Goal: Task Accomplishment & Management: Manage account settings

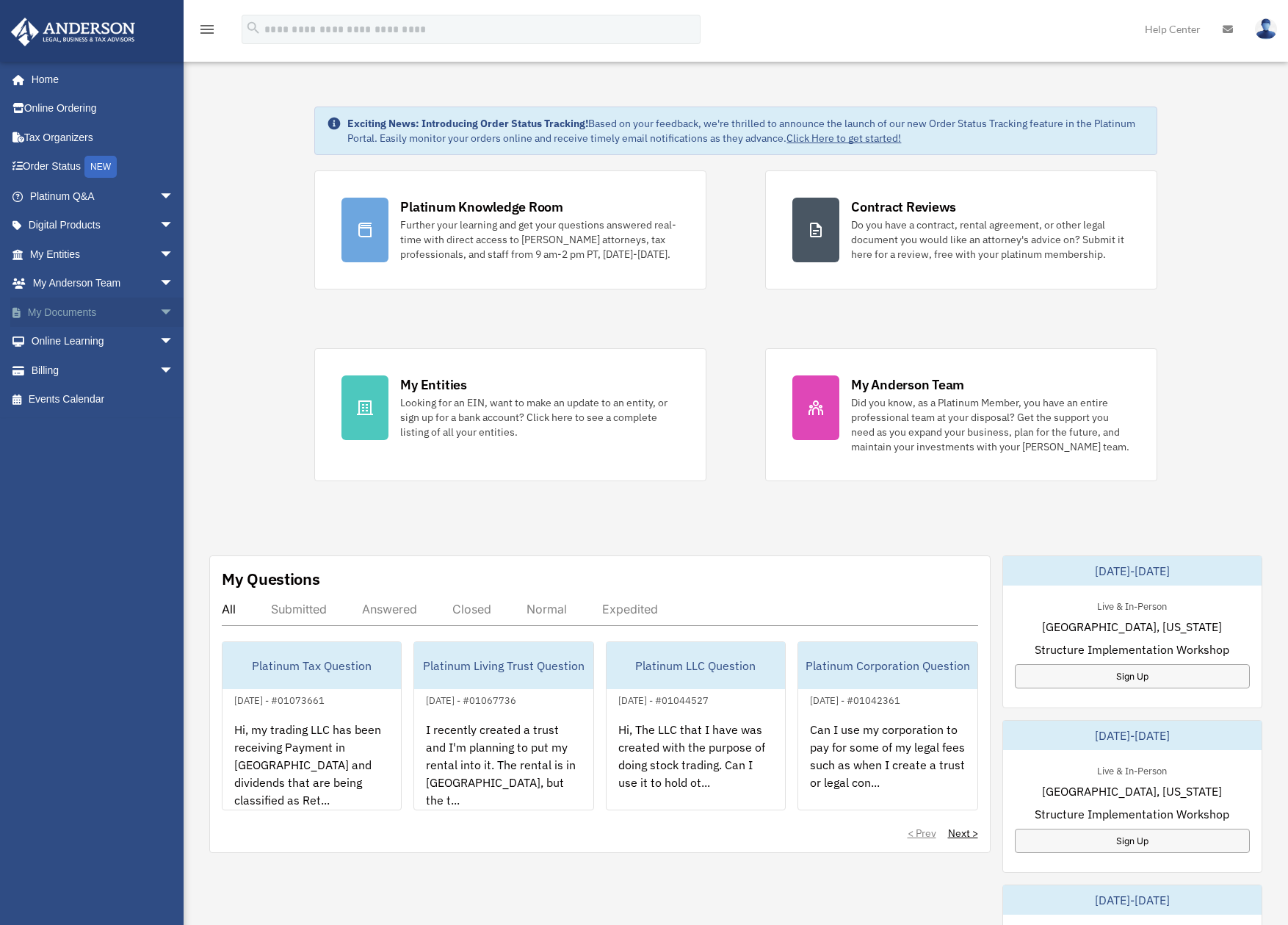
click at [57, 303] on link "My Documents arrow_drop_down" at bounding box center [104, 313] width 186 height 29
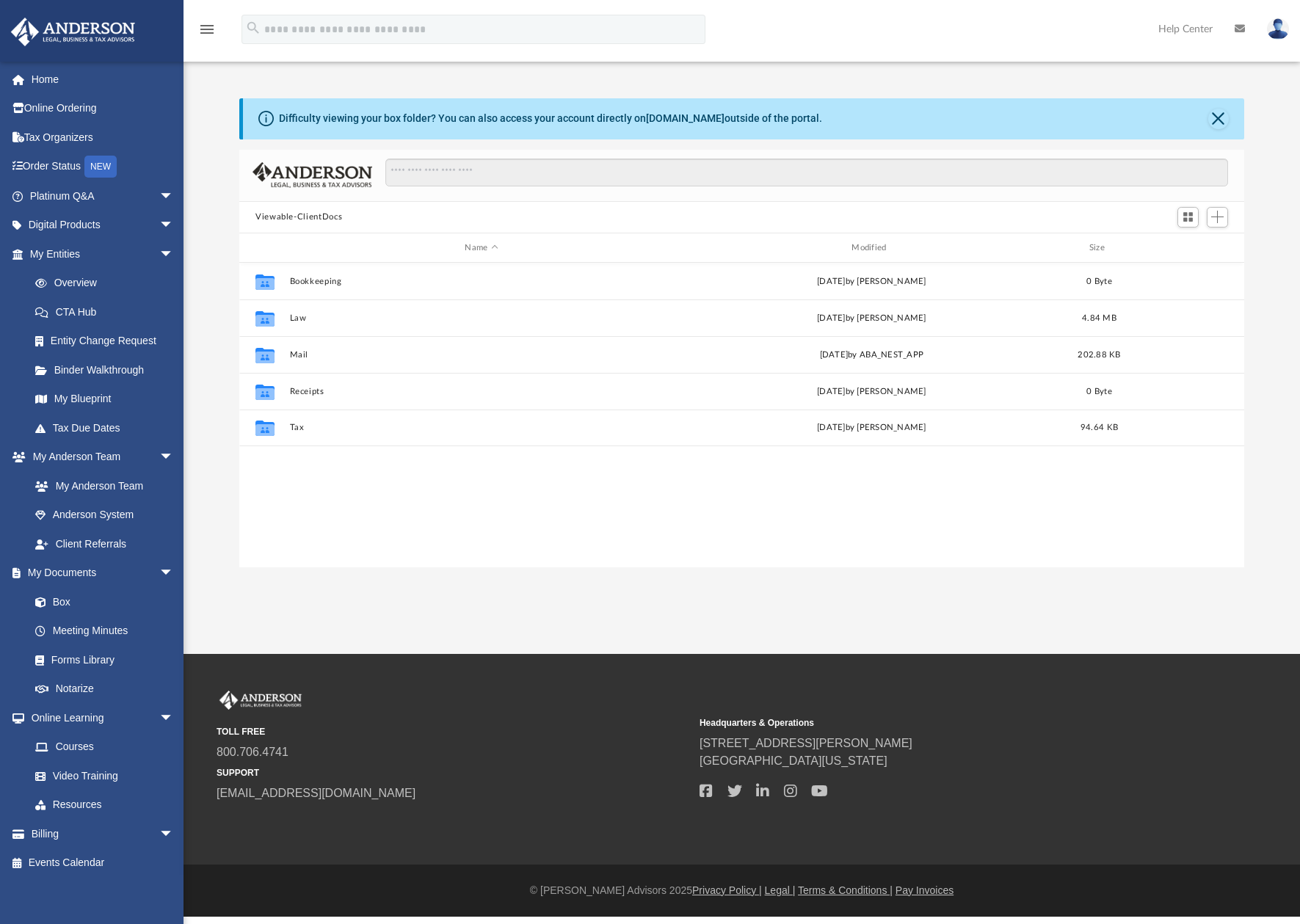
scroll to position [321, 993]
click at [376, 431] on button "Tax" at bounding box center [481, 428] width 384 height 10
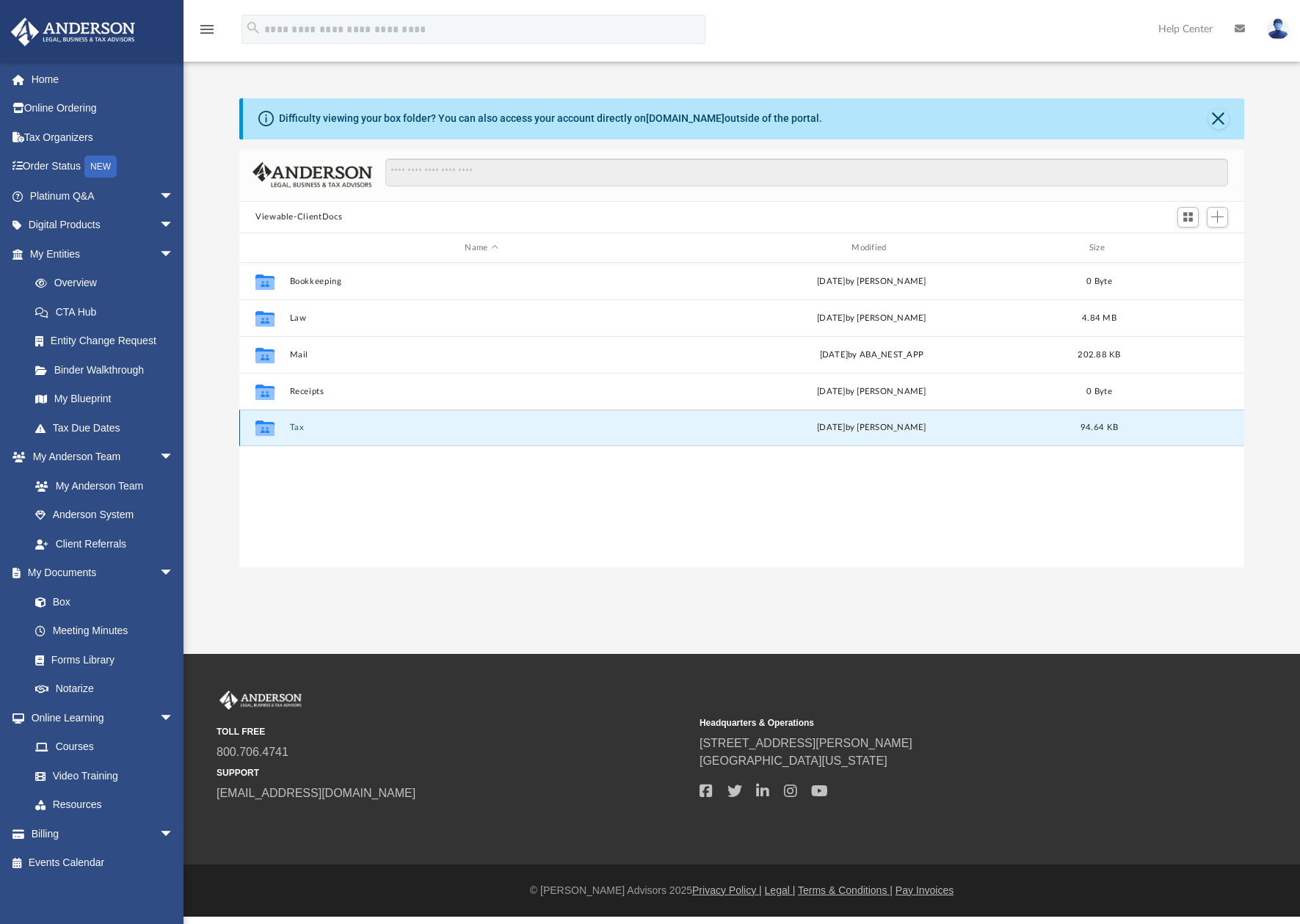
click at [376, 431] on button "Tax" at bounding box center [481, 428] width 384 height 10
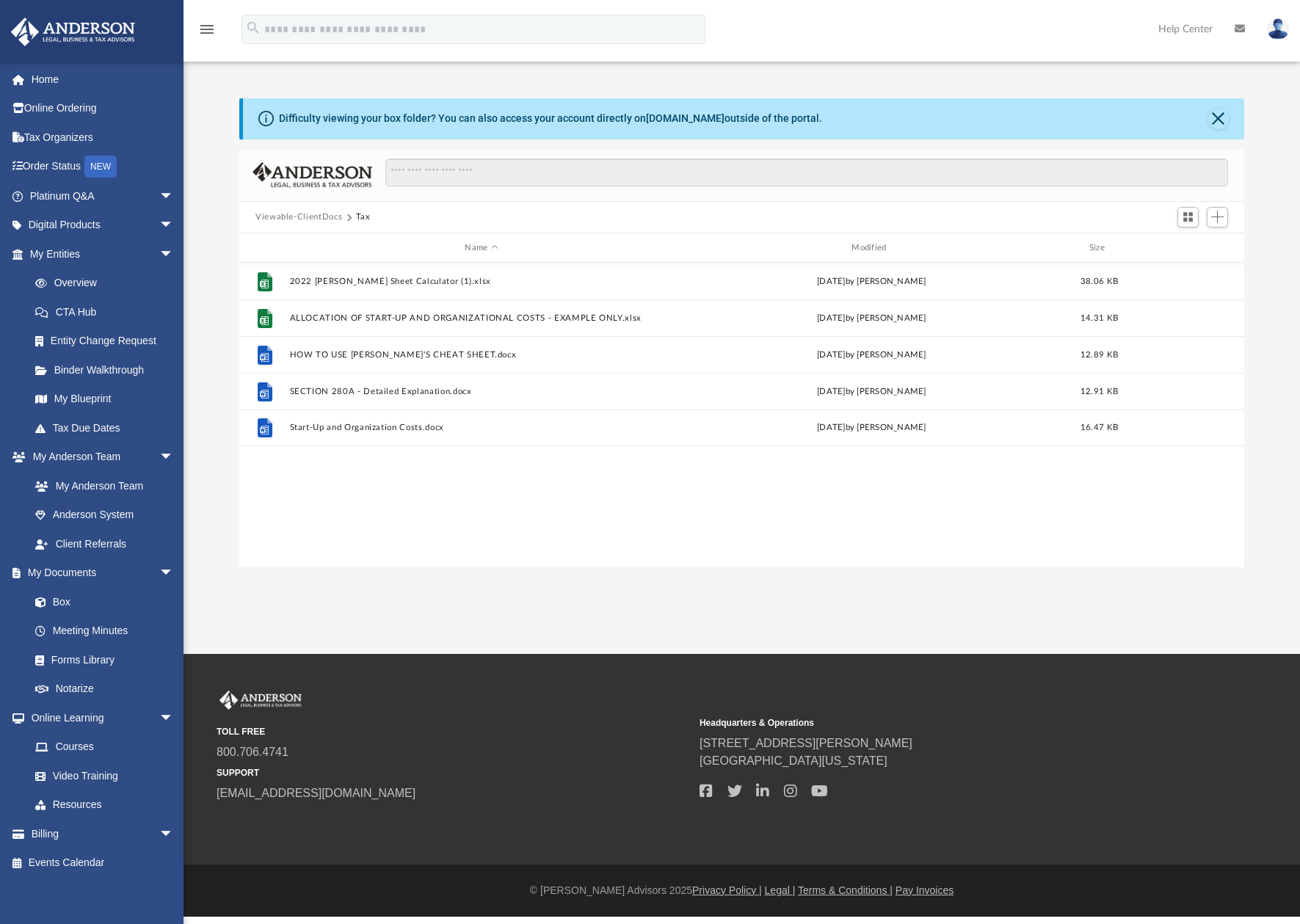
click at [399, 494] on div "File 2022 Toby Cheat Sheet Calculator (1).xlsx Wed Aug 13 2025 by Harry Sorense…" at bounding box center [742, 414] width 1005 height 303
click at [1219, 210] on button "Add" at bounding box center [1218, 217] width 22 height 20
click at [1195, 266] on li "New Folder" at bounding box center [1197, 270] width 47 height 16
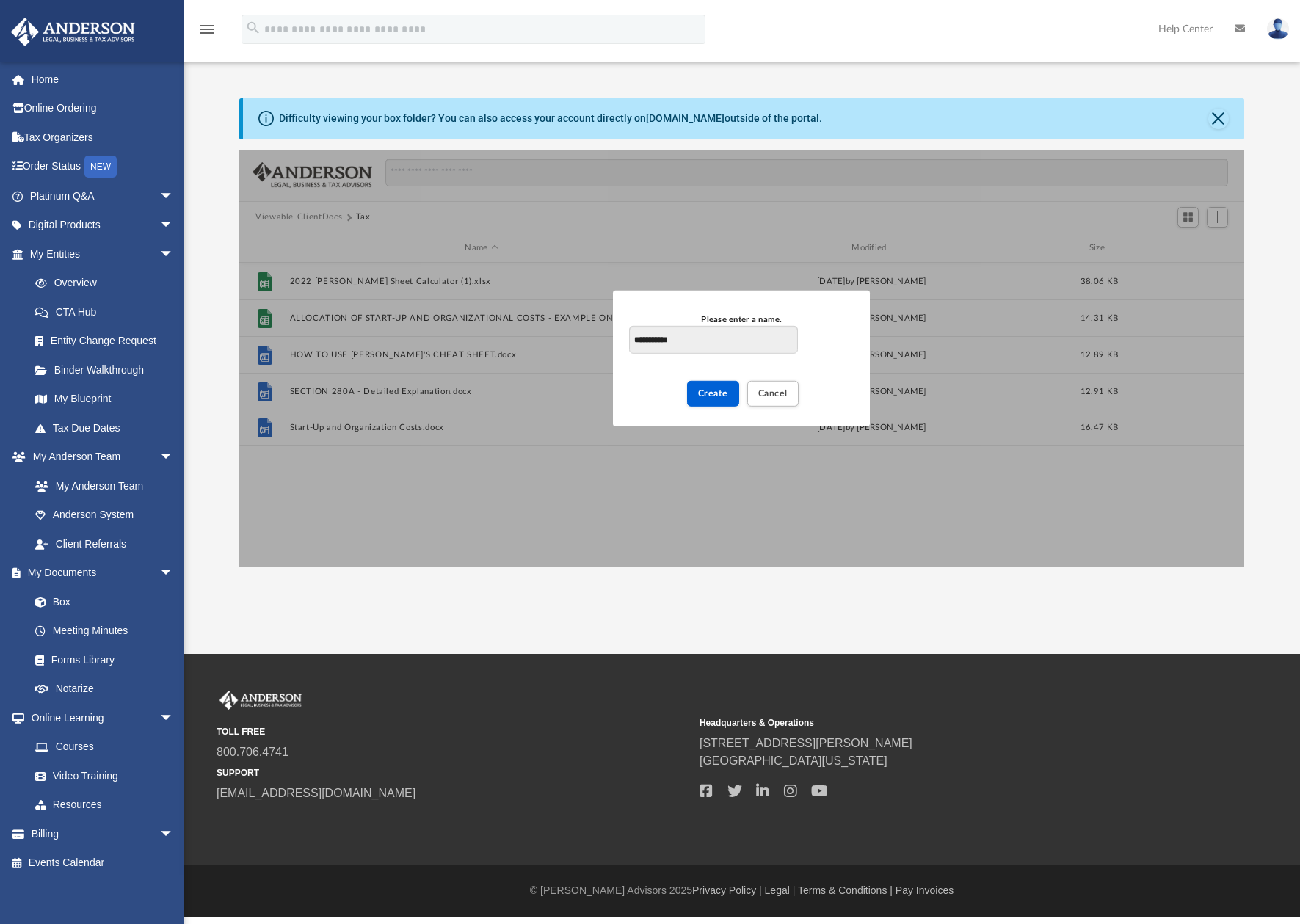
type input "**********"
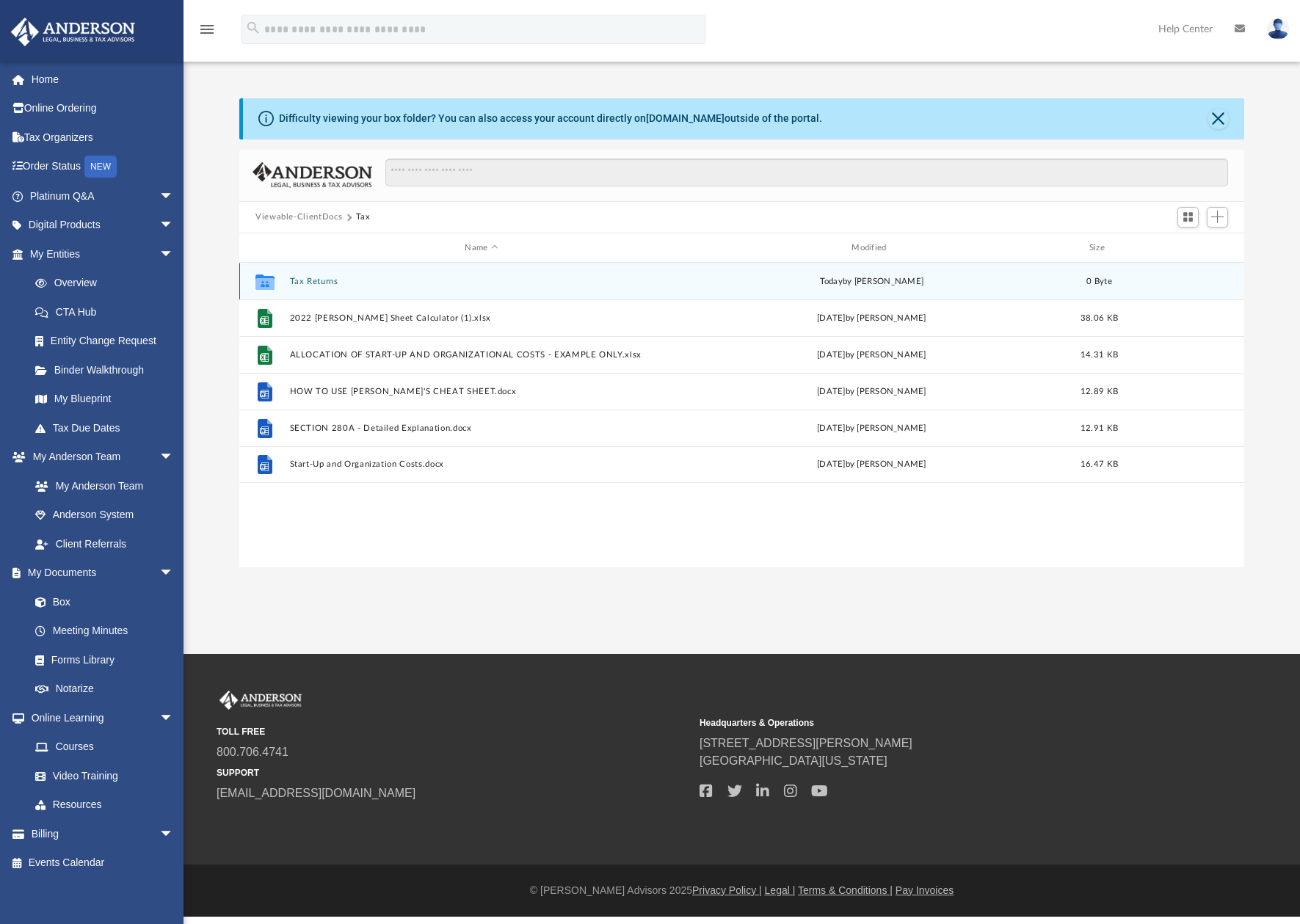
click at [315, 276] on div "Collaborated Folder Tax Returns today by Kittinan Ponkaew 0 Byte" at bounding box center [742, 281] width 1005 height 37
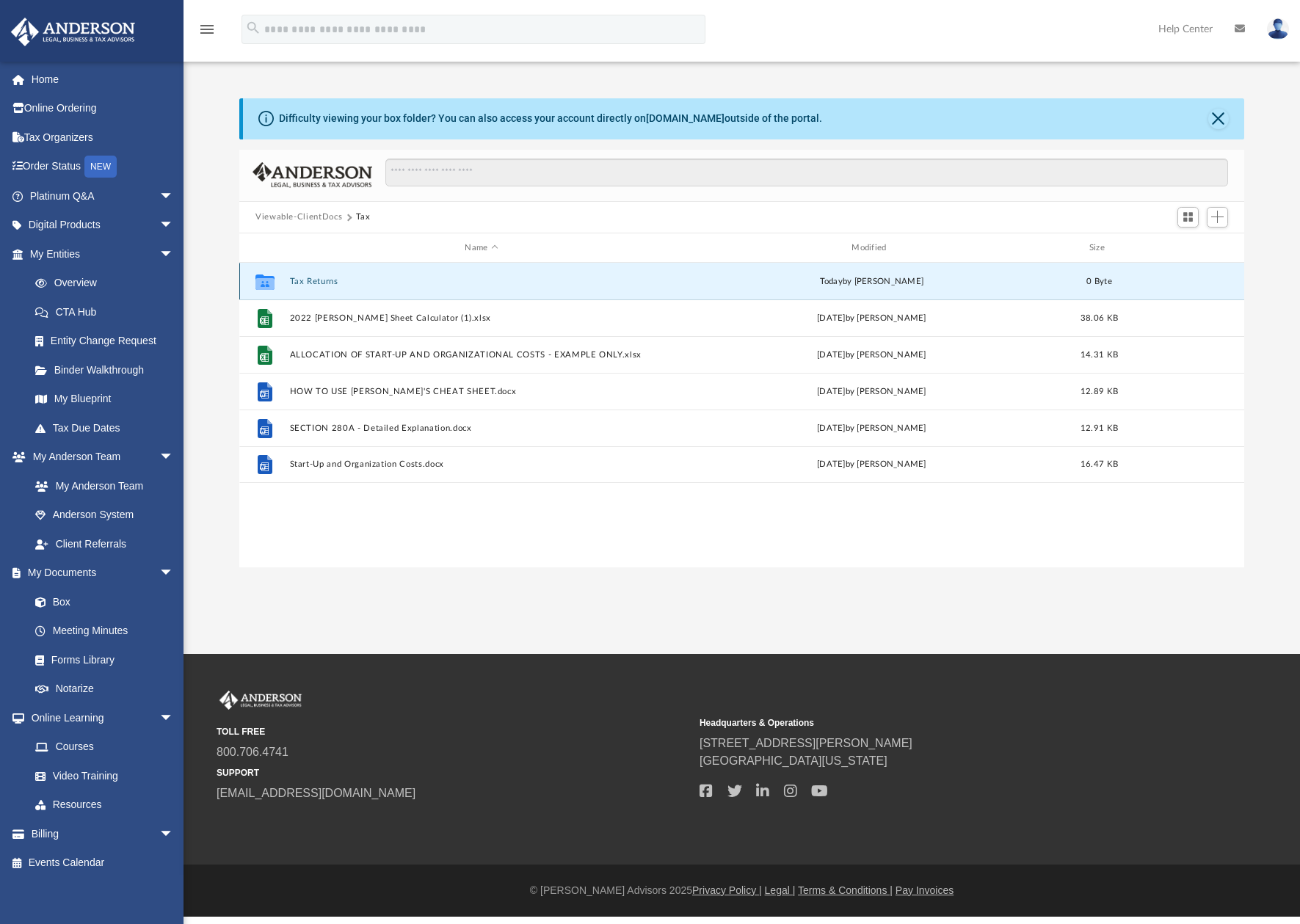
click at [315, 276] on div "Collaborated Folder Tax Returns today by Kittinan Ponkaew 0 Byte" at bounding box center [742, 281] width 1005 height 37
click at [323, 282] on button "Tax Returns" at bounding box center [481, 282] width 384 height 10
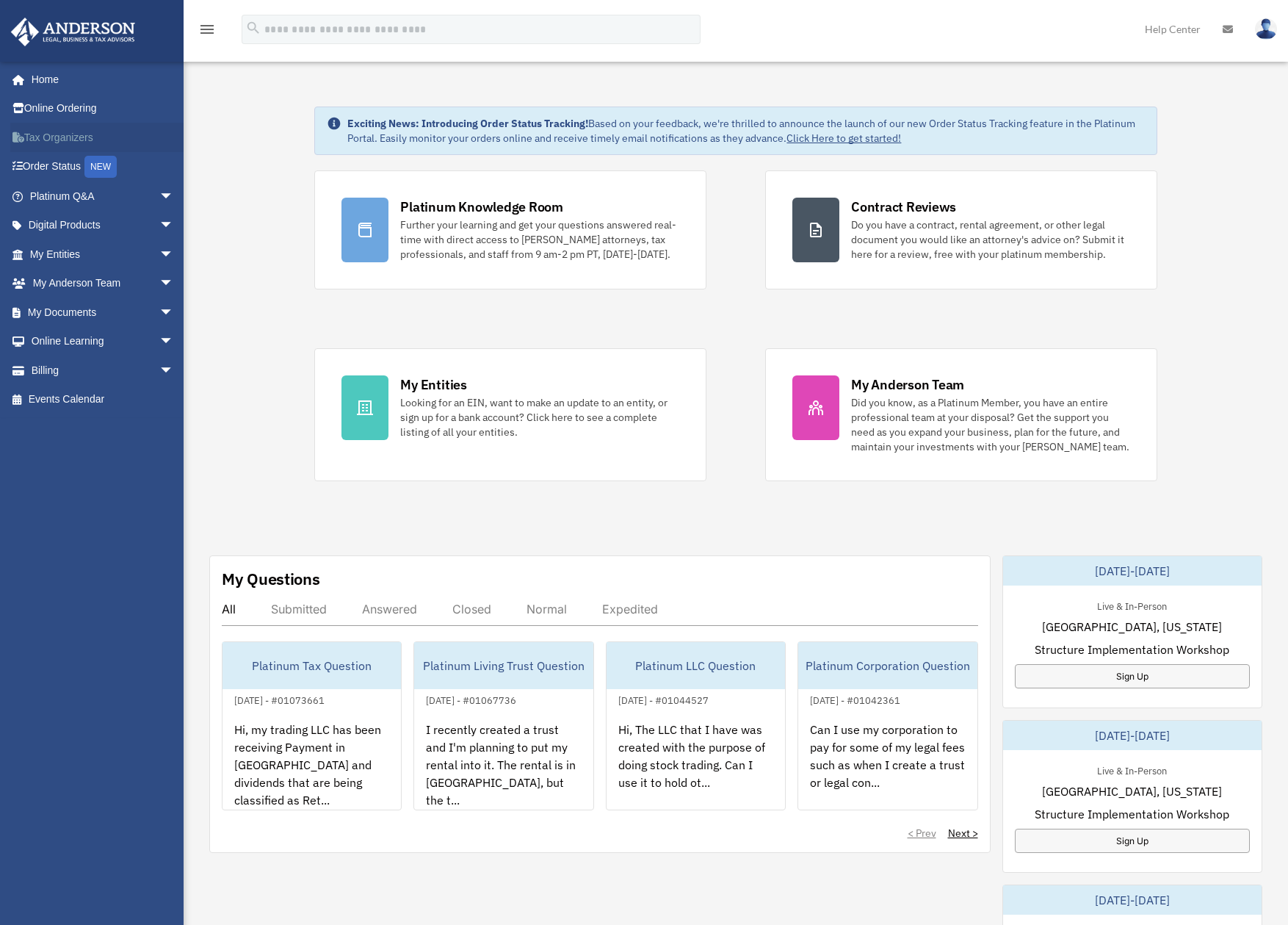
click at [54, 143] on link "Tax Organizers" at bounding box center [104, 138] width 186 height 29
click at [63, 315] on link "My Documents arrow_drop_down" at bounding box center [104, 313] width 186 height 29
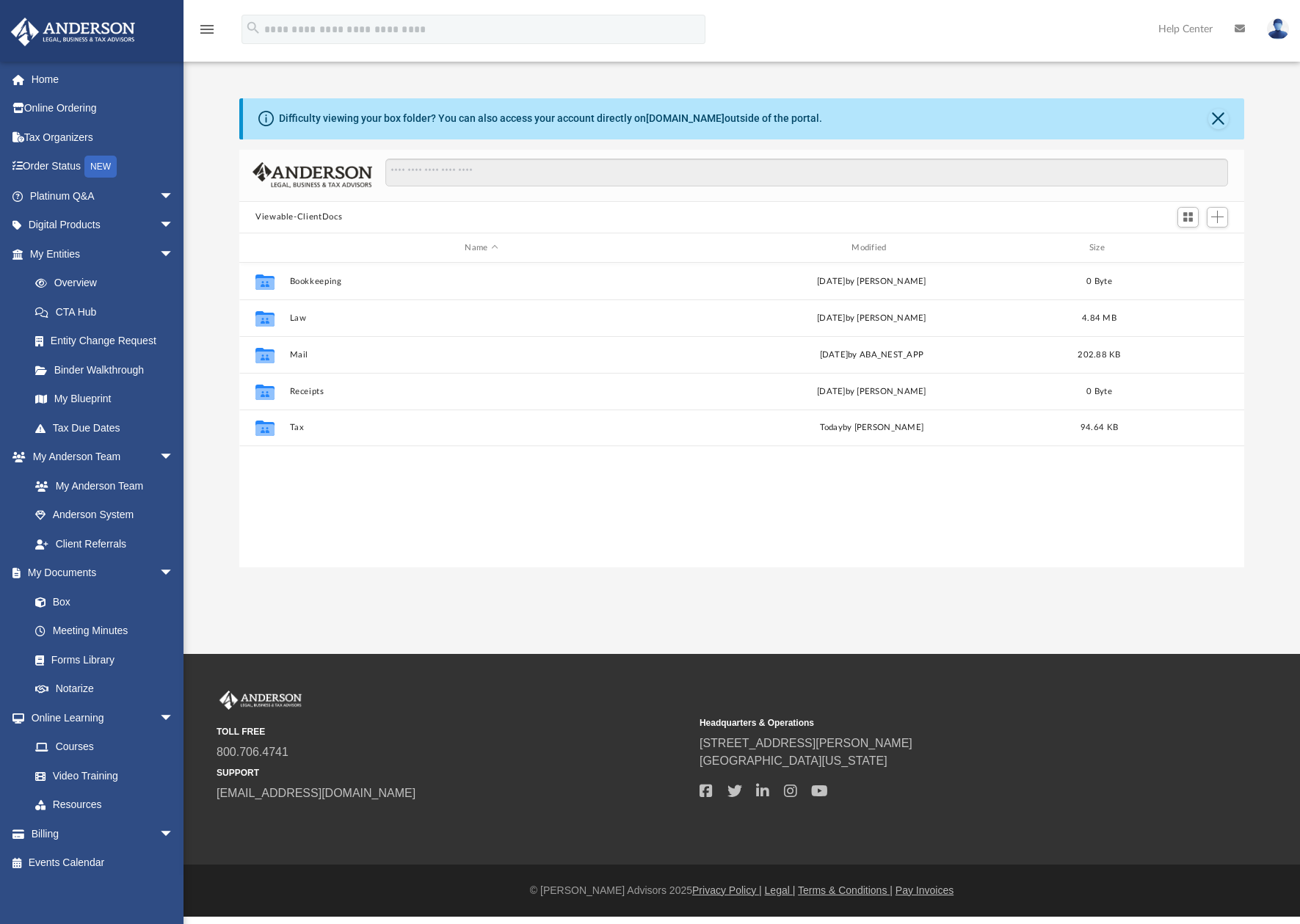
scroll to position [321, 993]
click at [296, 431] on button "Tax" at bounding box center [481, 428] width 384 height 10
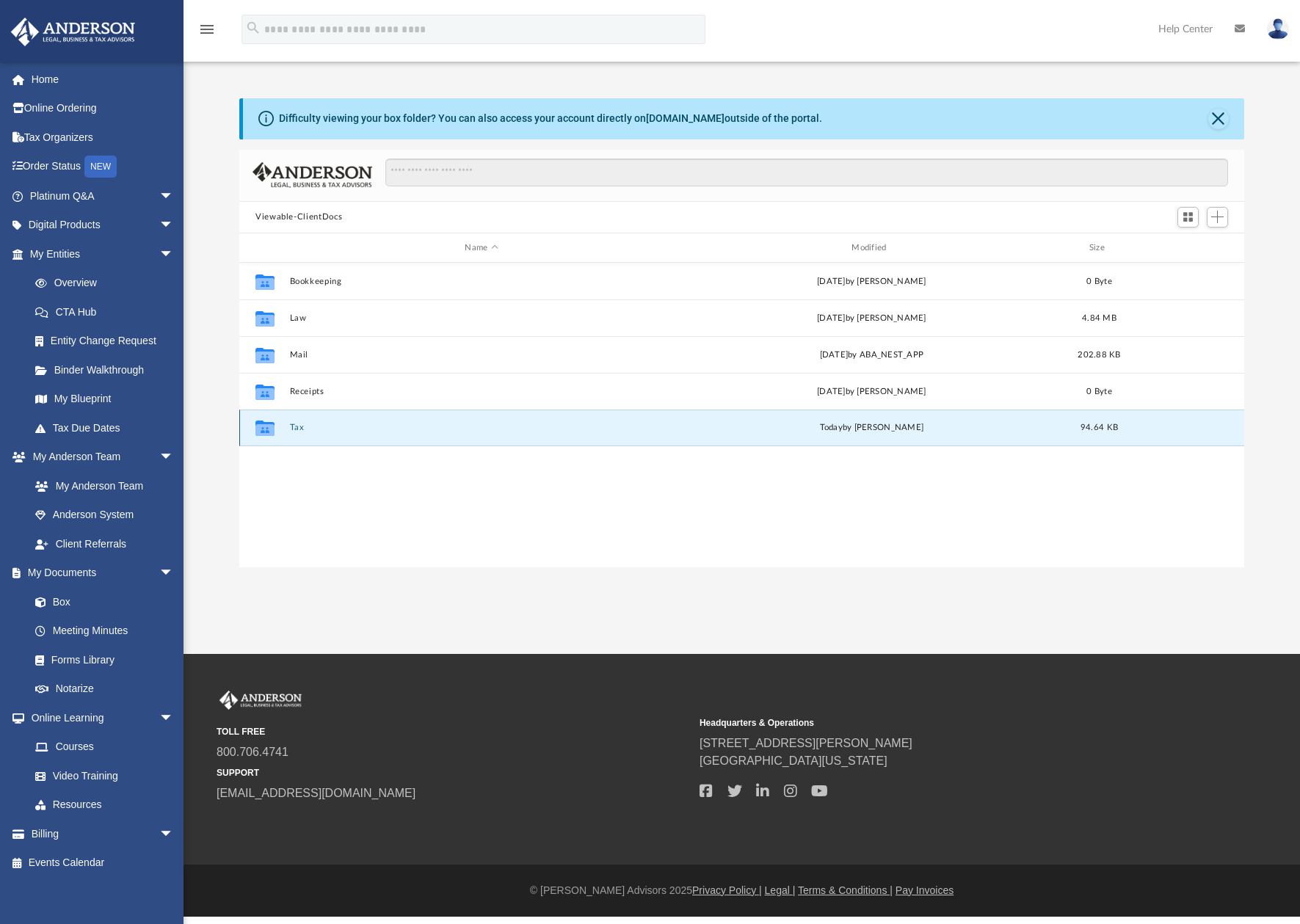
click at [296, 431] on button "Tax" at bounding box center [481, 428] width 384 height 10
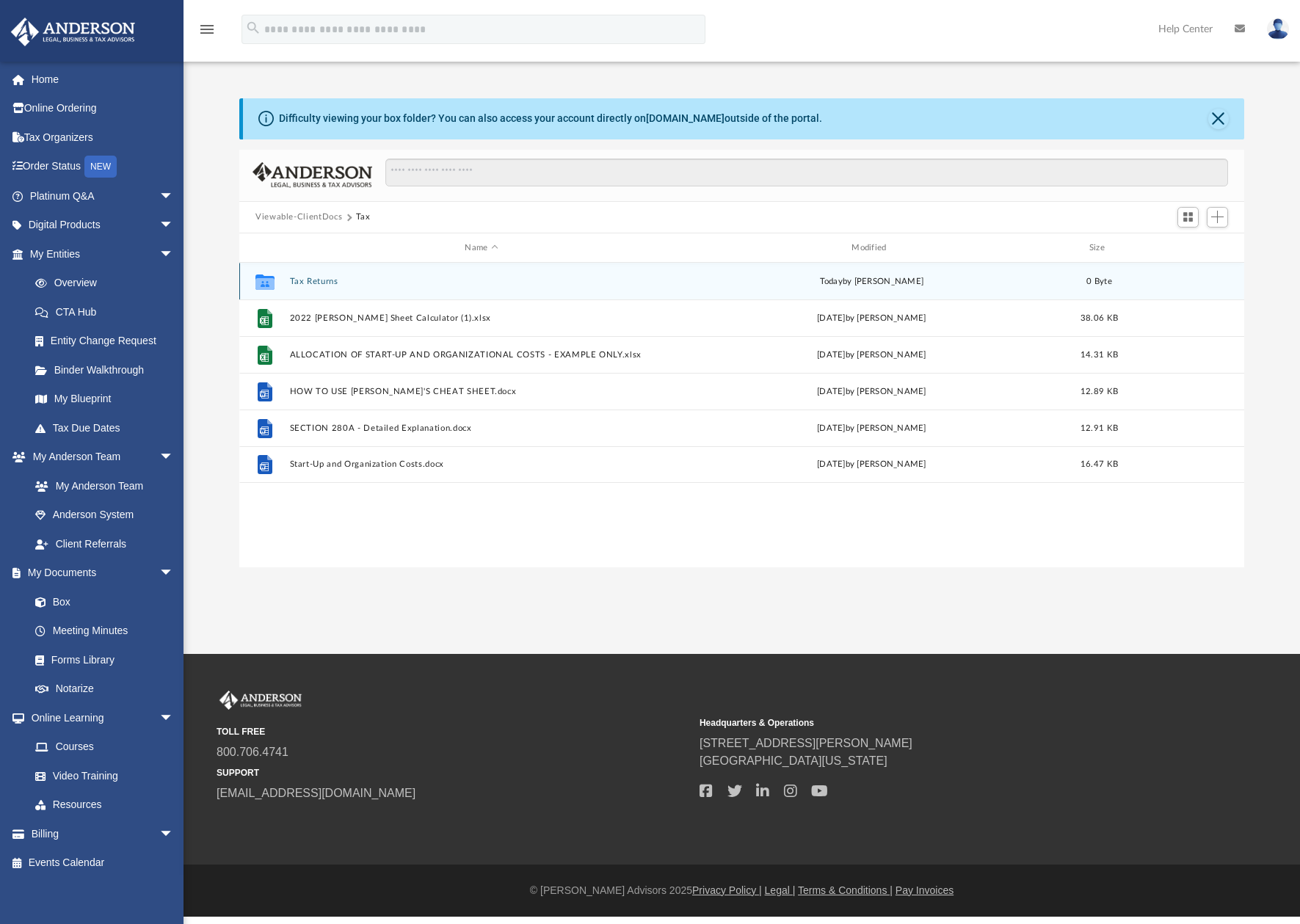
click at [331, 277] on button "Tax Returns" at bounding box center [481, 282] width 384 height 10
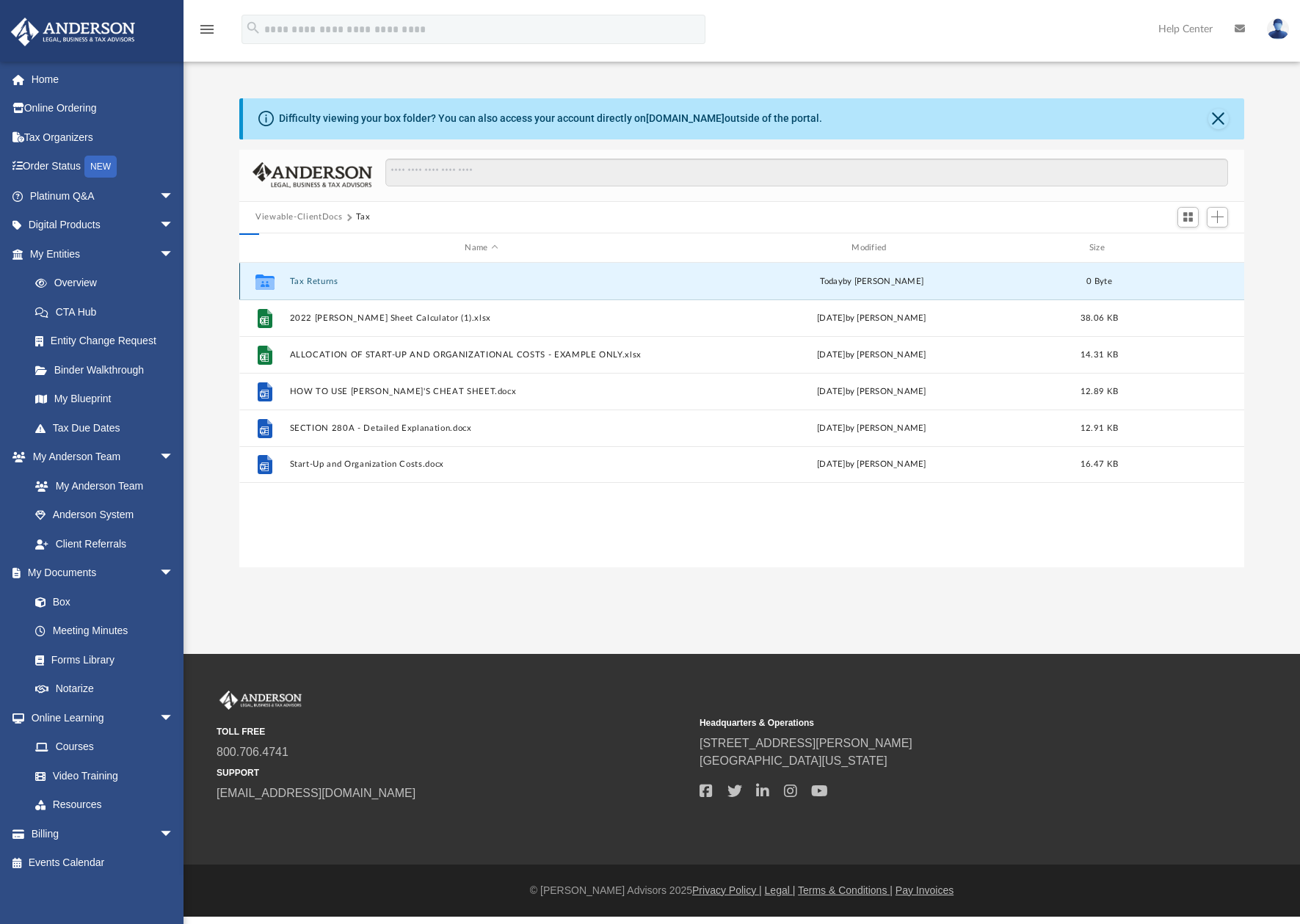
click at [331, 277] on button "Tax Returns" at bounding box center [481, 282] width 384 height 10
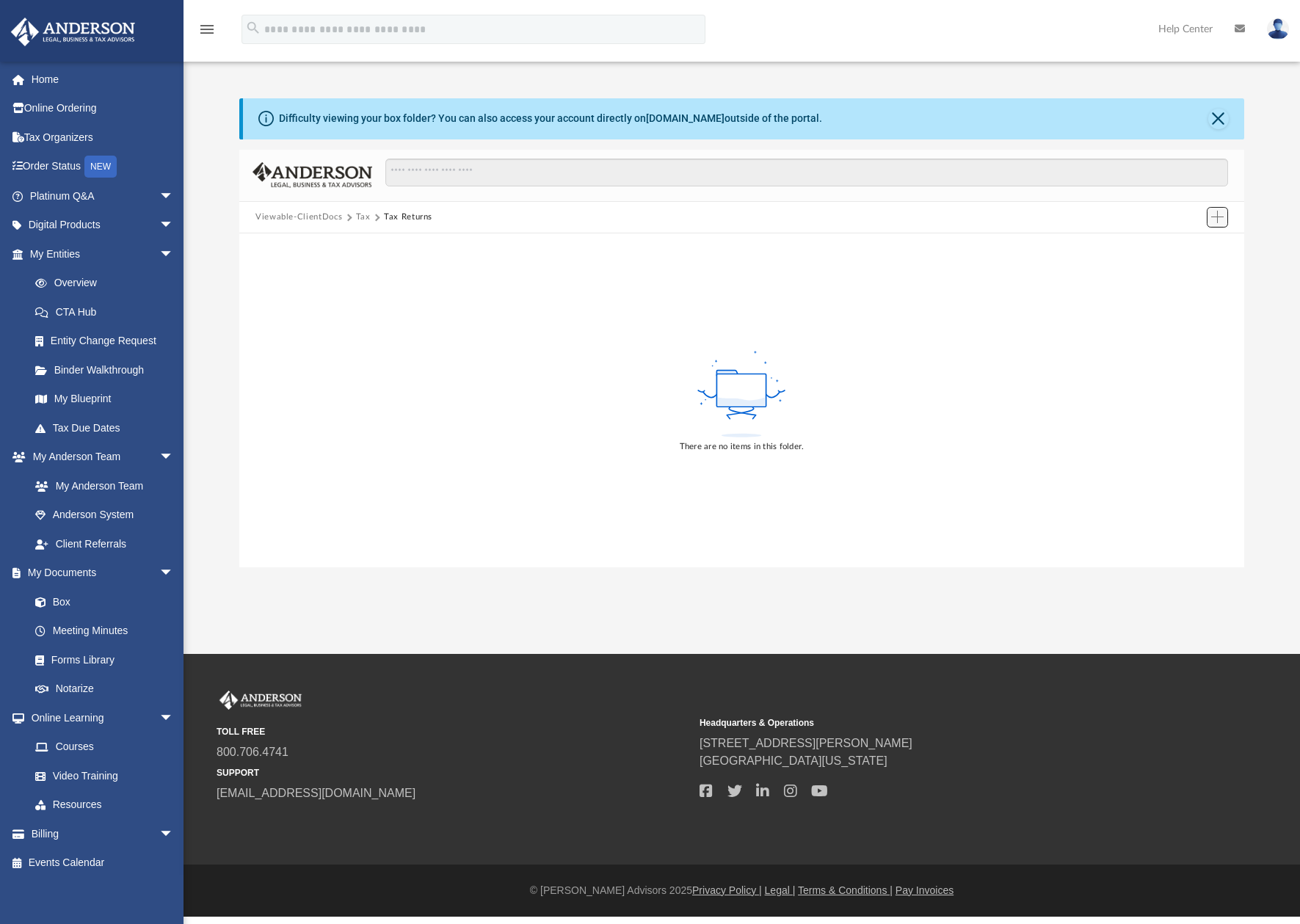
click at [1218, 218] on span "Add" at bounding box center [1217, 217] width 13 height 13
click at [1190, 245] on li "Upload" at bounding box center [1197, 247] width 47 height 16
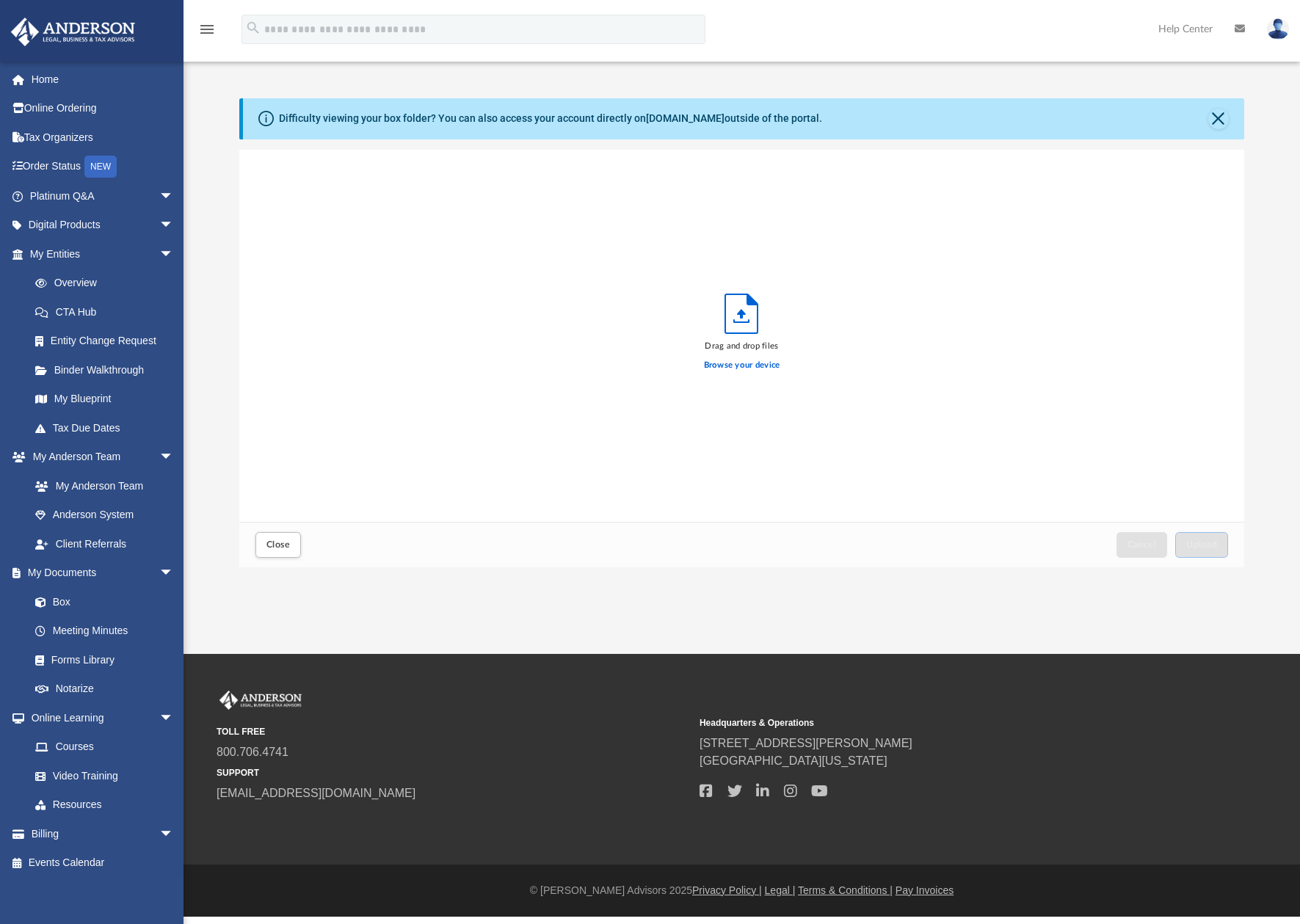
scroll to position [360, 993]
click at [1219, 545] on button "Upload" at bounding box center [1201, 544] width 53 height 25
click at [279, 543] on span "Close" at bounding box center [278, 544] width 23 height 9
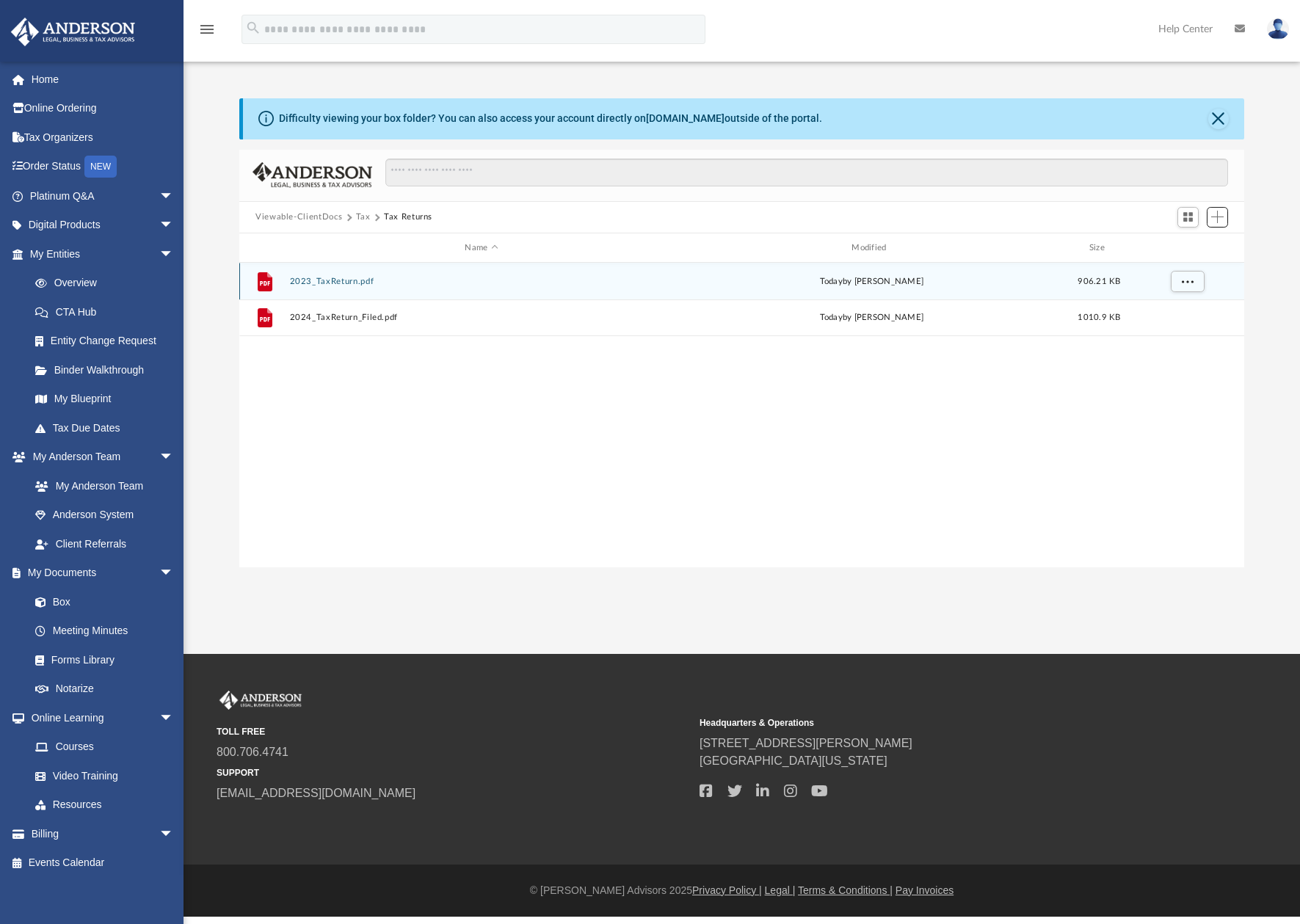
scroll to position [321, 993]
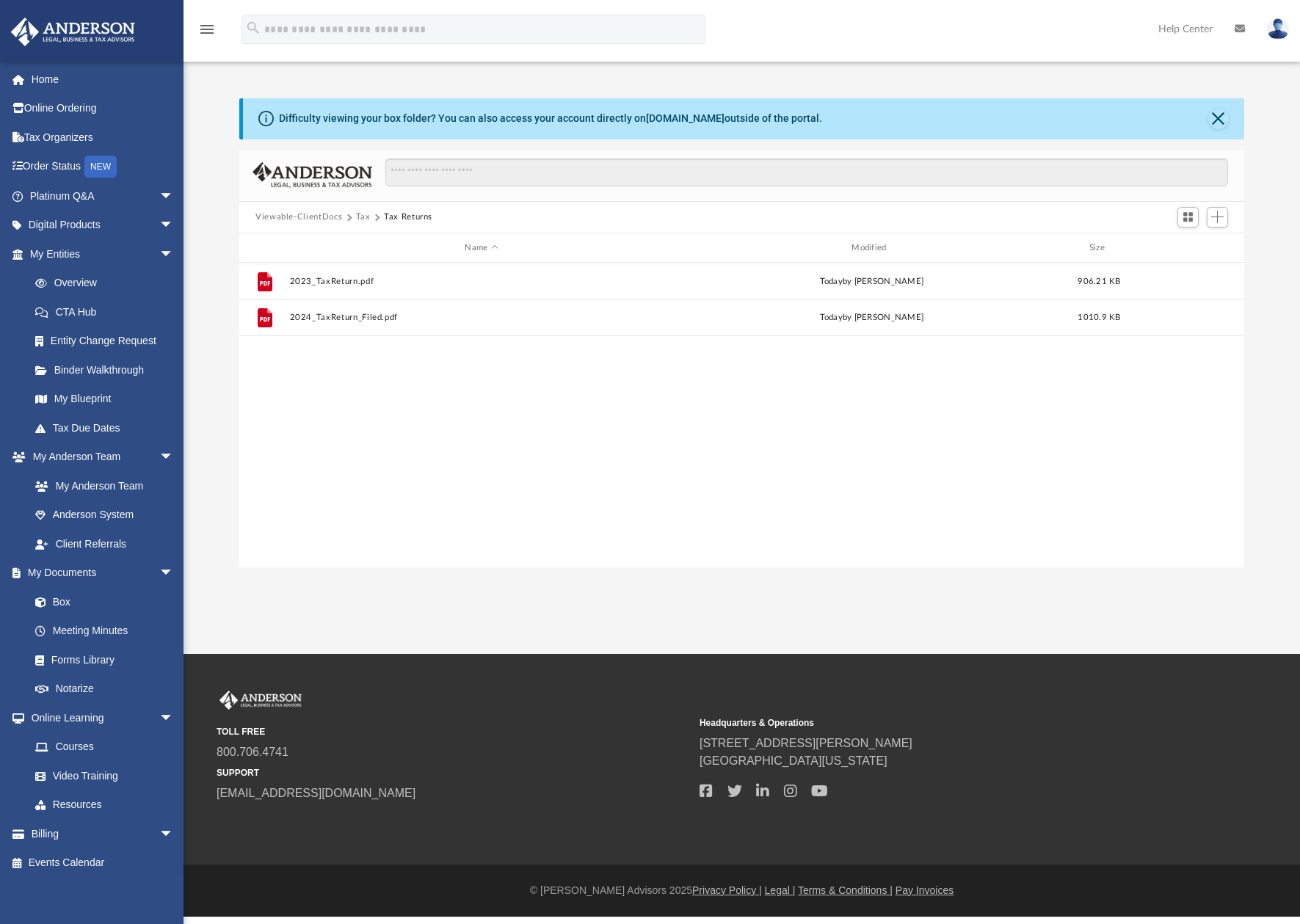
click at [360, 213] on button "Tax" at bounding box center [363, 218] width 15 height 14
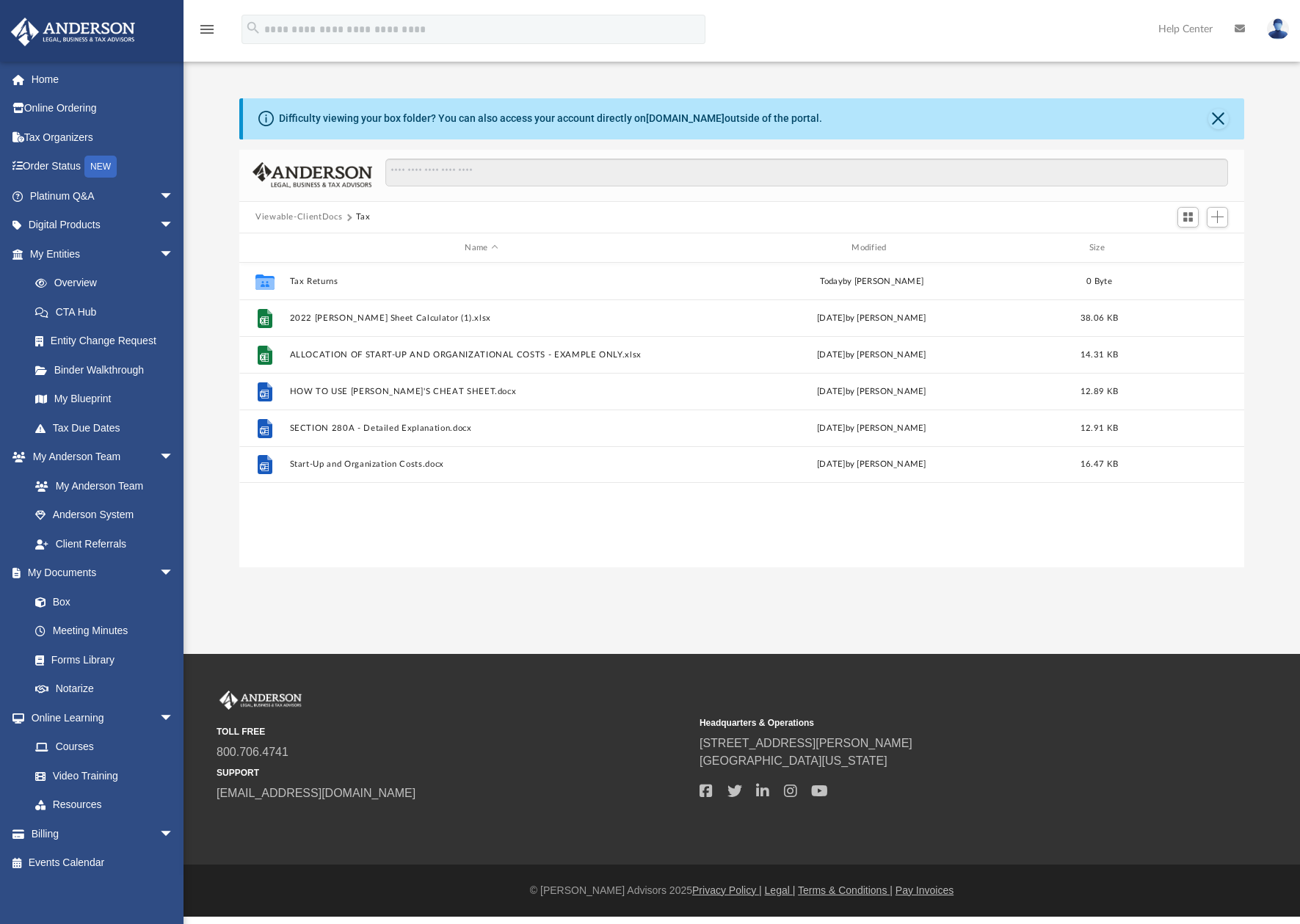
click at [327, 220] on button "Viewable-ClientDocs" at bounding box center [299, 218] width 87 height 14
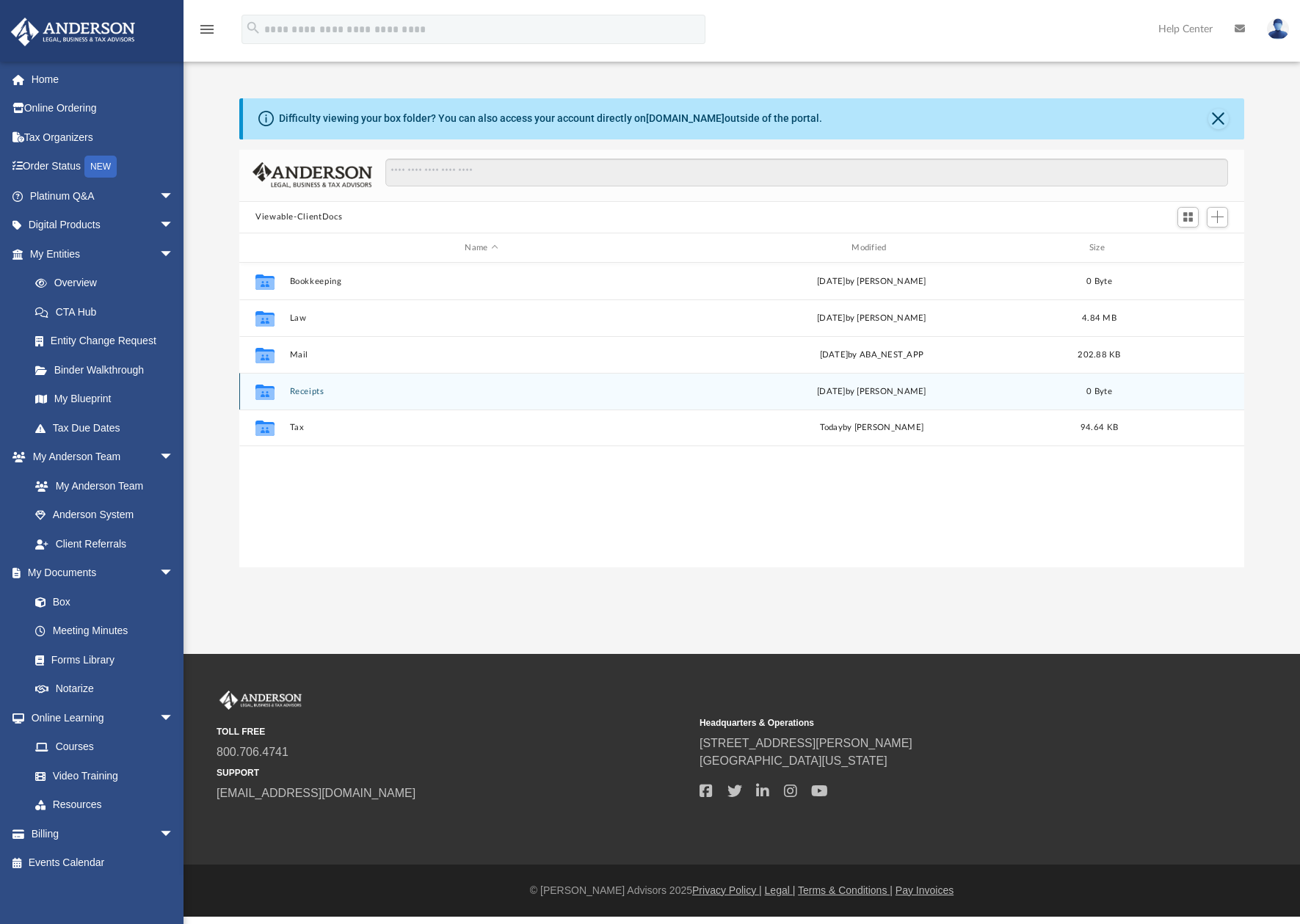
click at [309, 389] on button "Receipts" at bounding box center [481, 391] width 384 height 10
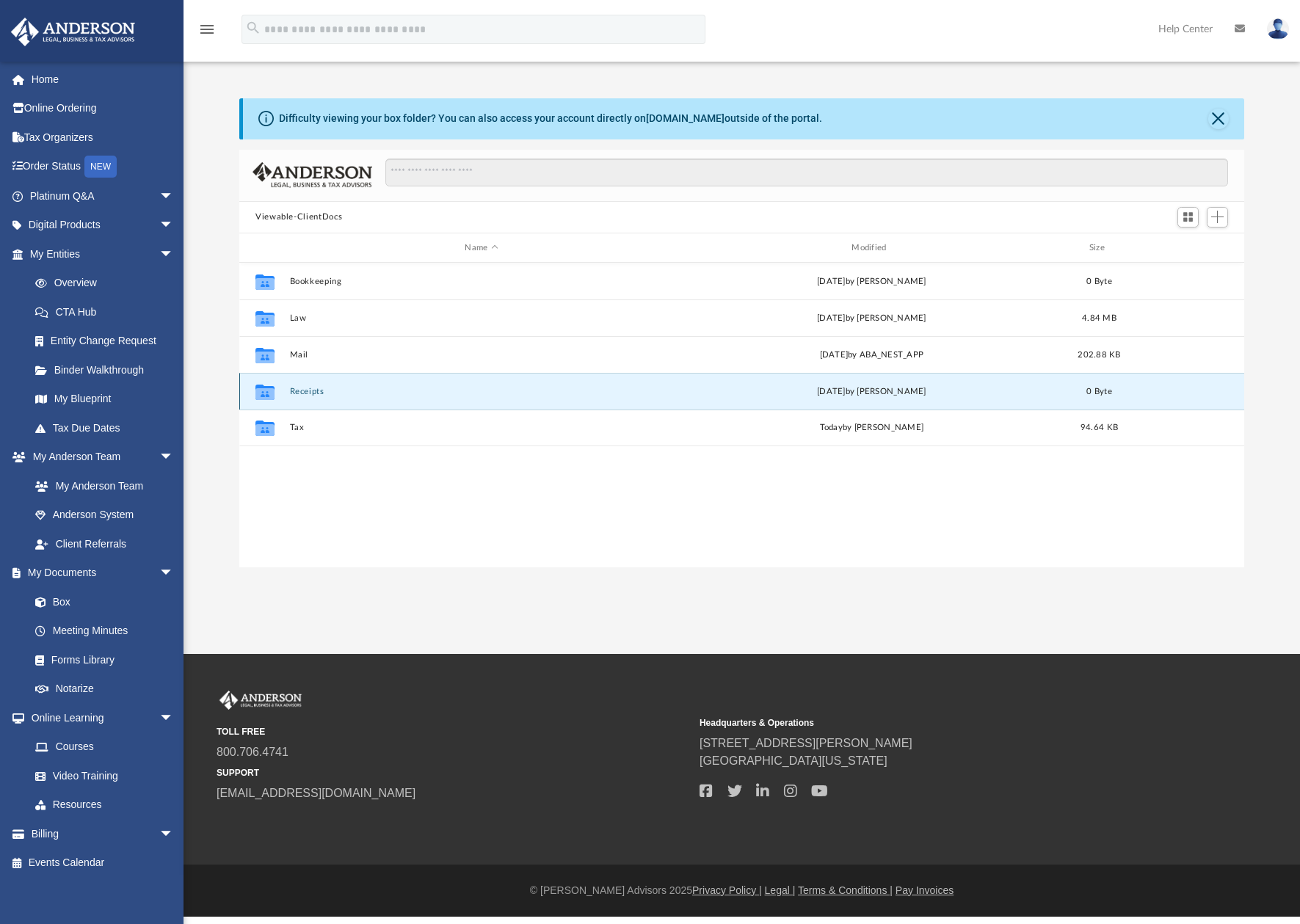
click at [309, 389] on button "Receipts" at bounding box center [481, 391] width 384 height 10
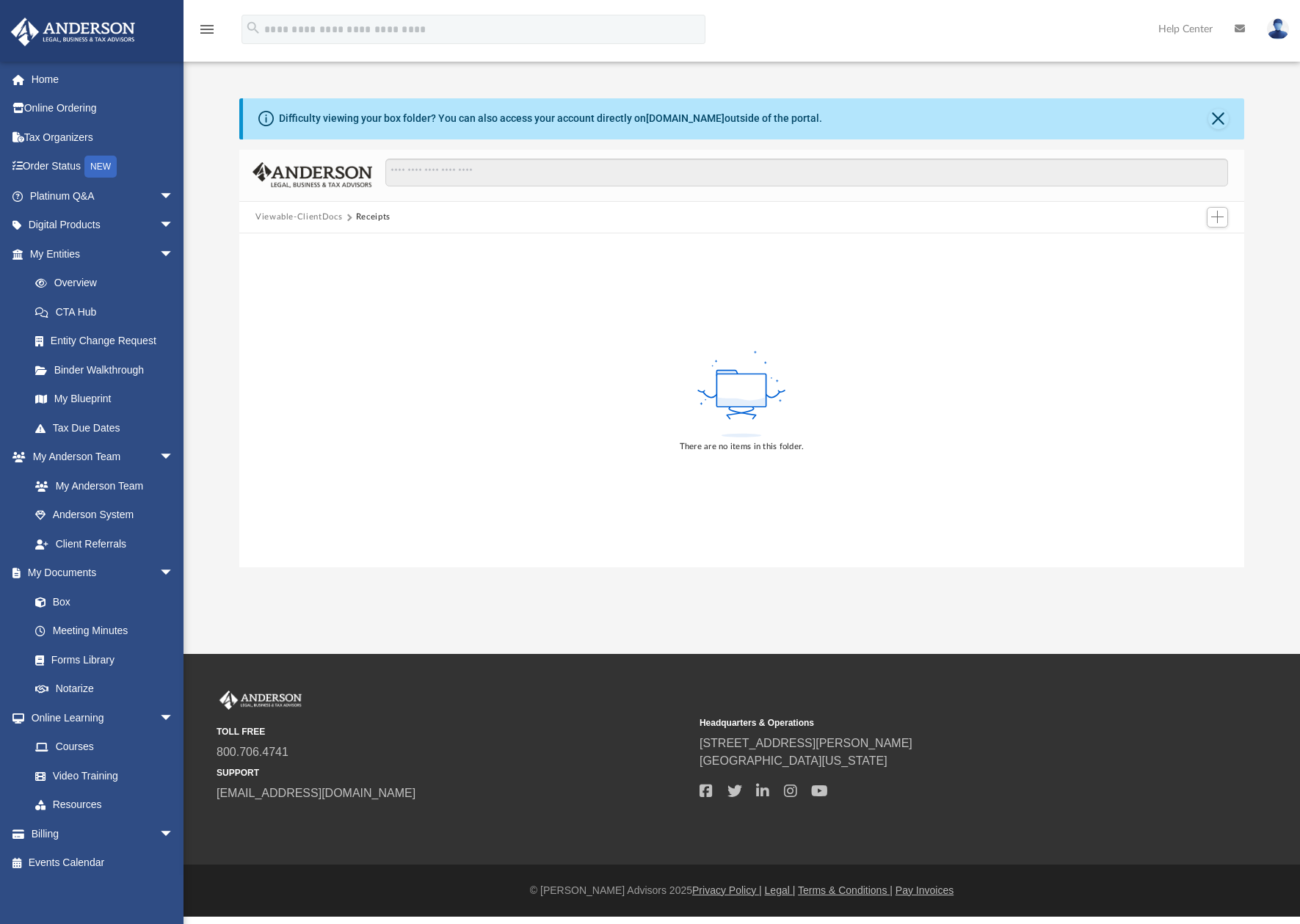
click at [324, 214] on button "Viewable-ClientDocs" at bounding box center [299, 218] width 87 height 14
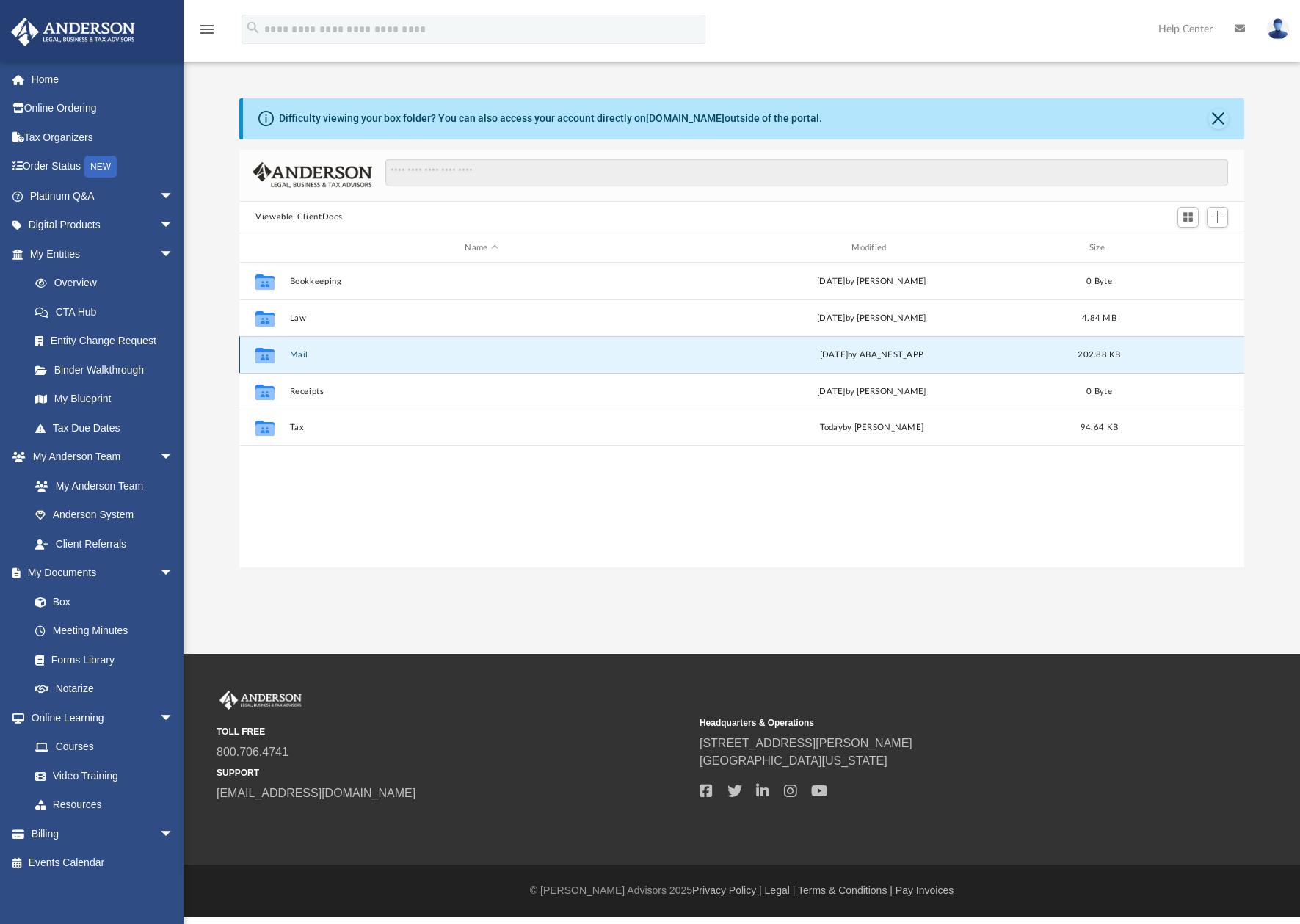
click at [304, 356] on button "Mail" at bounding box center [481, 355] width 384 height 10
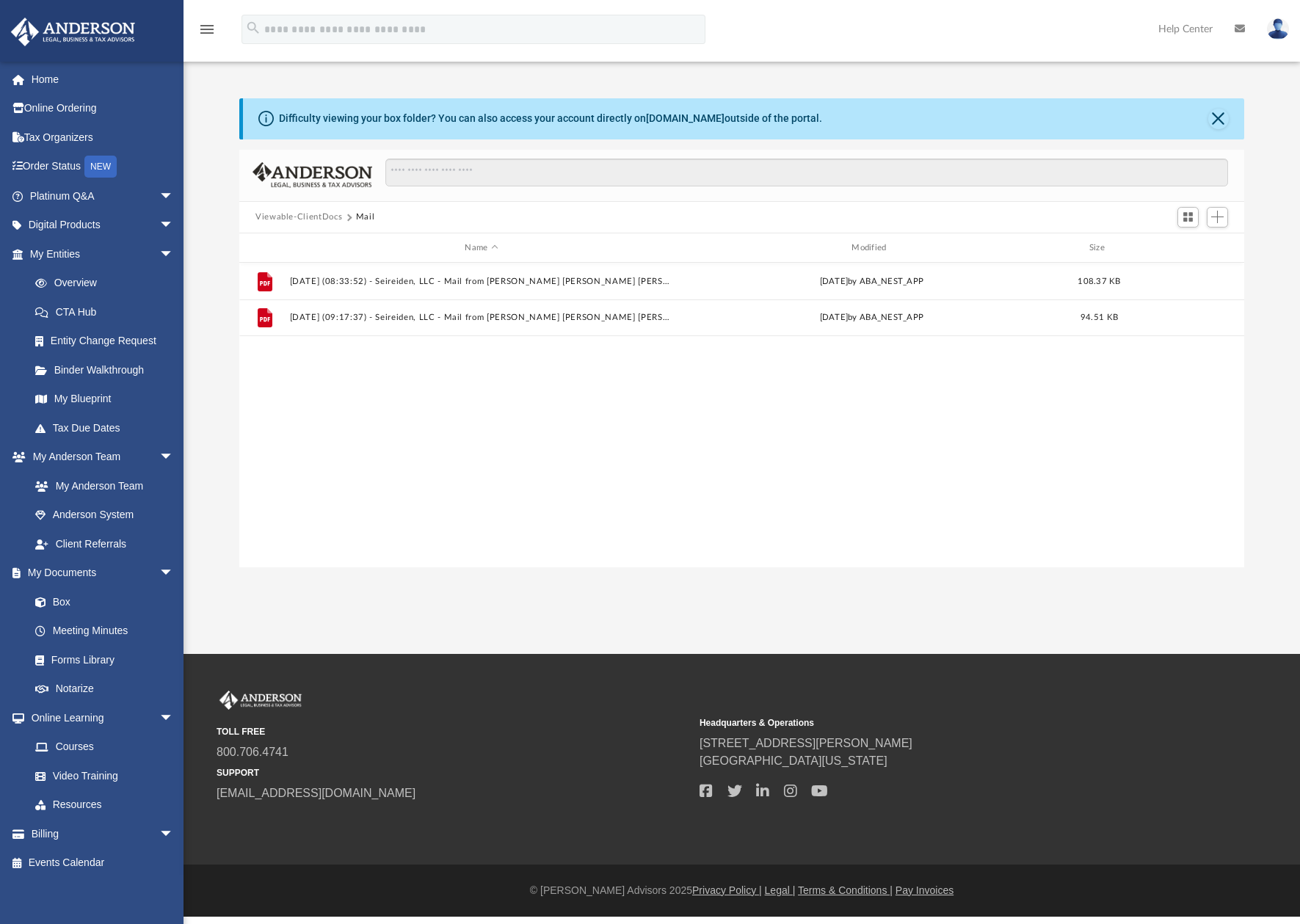
click at [330, 214] on button "Viewable-ClientDocs" at bounding box center [299, 218] width 87 height 14
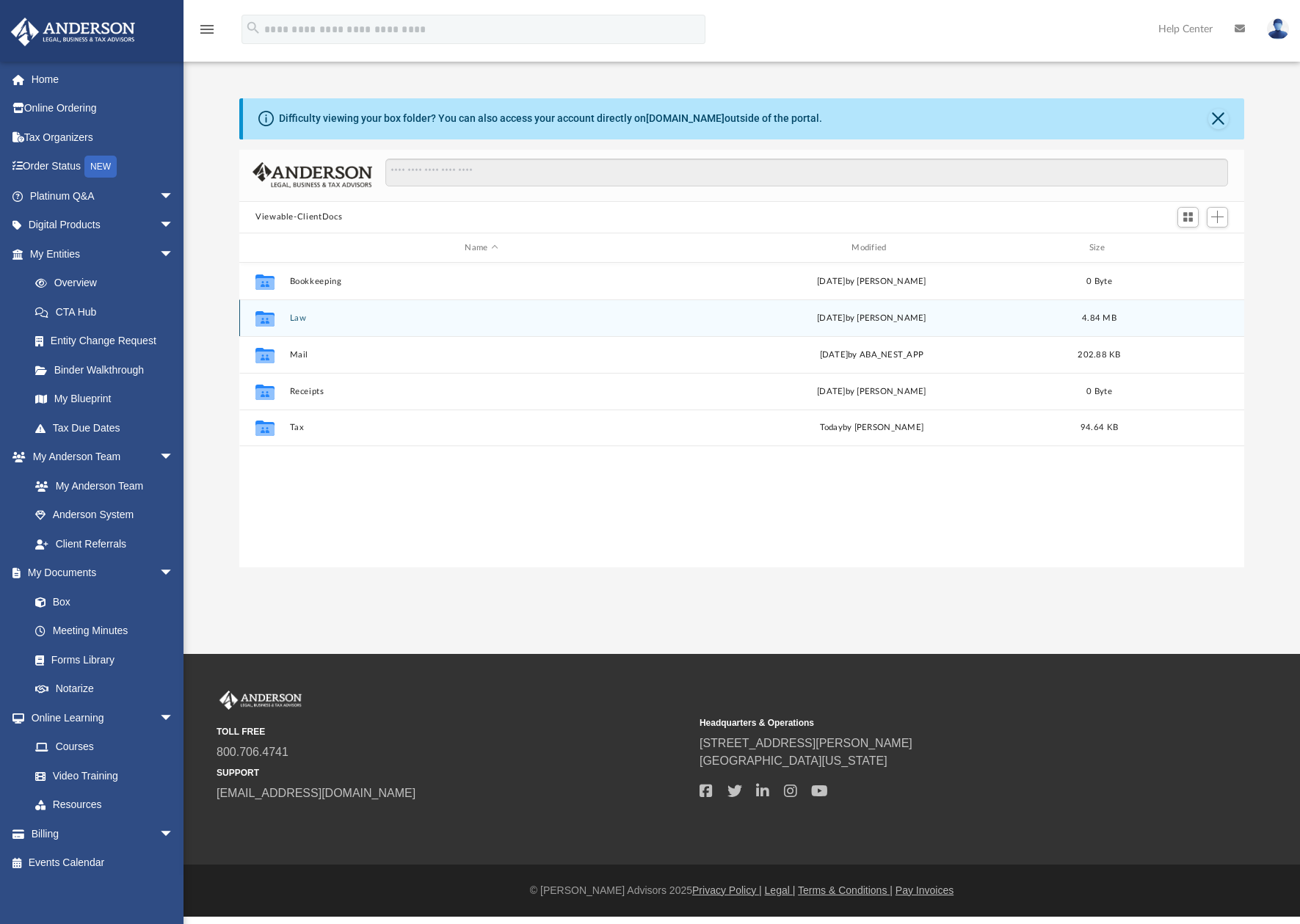
click at [294, 320] on button "Law" at bounding box center [481, 318] width 384 height 10
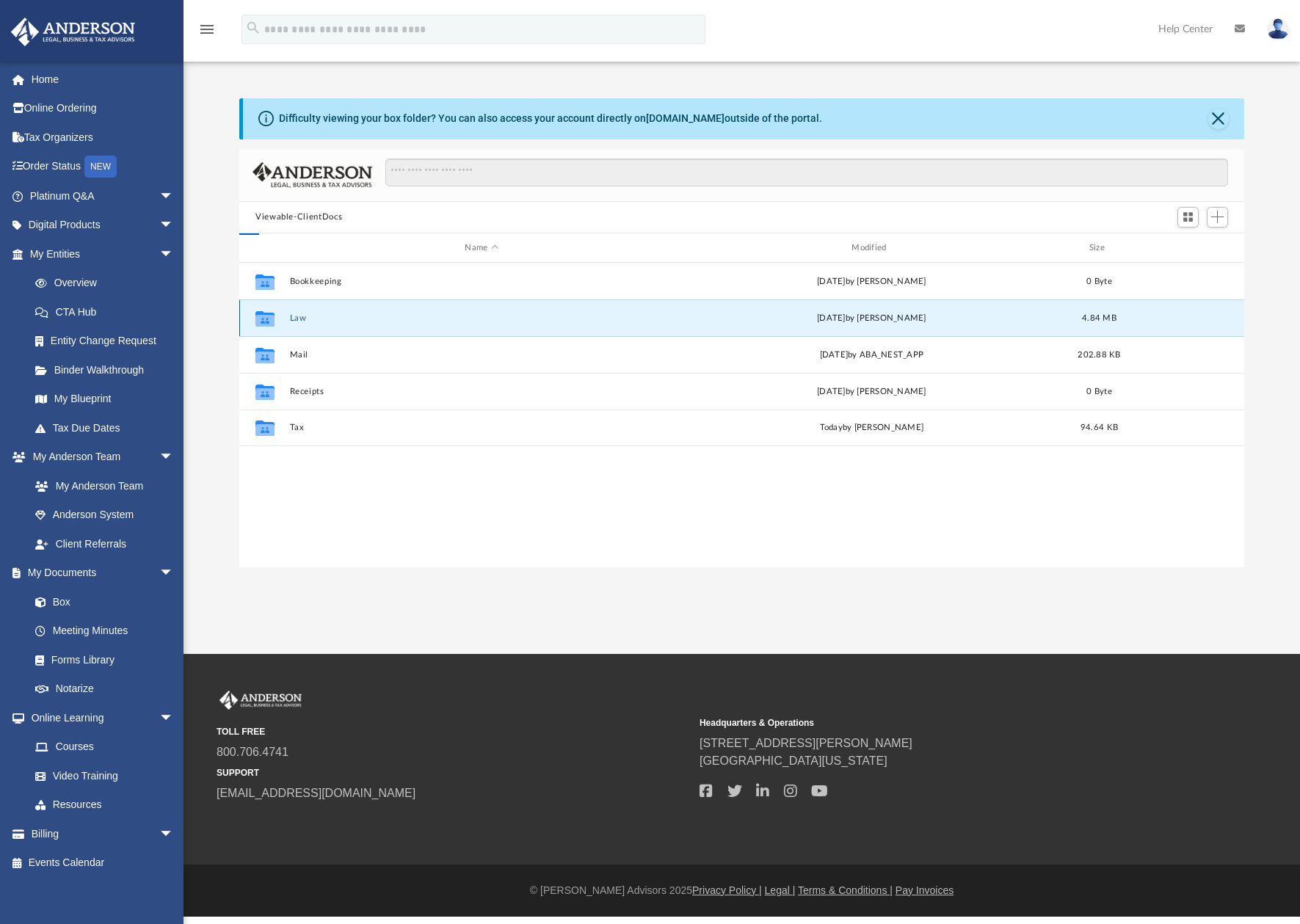
click at [294, 320] on button "Law" at bounding box center [481, 318] width 384 height 10
